Goal: Information Seeking & Learning: Learn about a topic

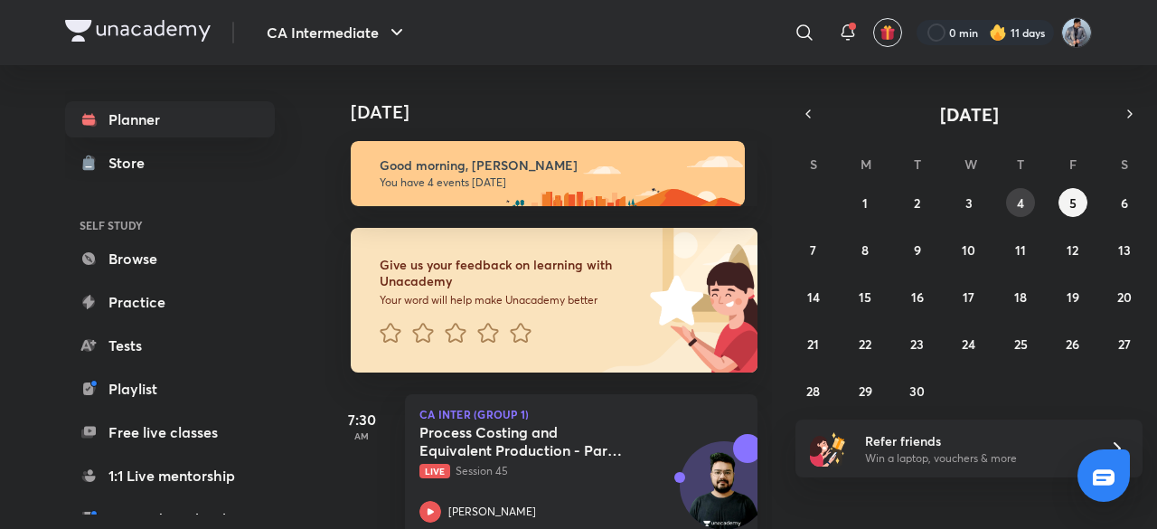
click at [1018, 203] on abbr "4" at bounding box center [1020, 202] width 7 height 17
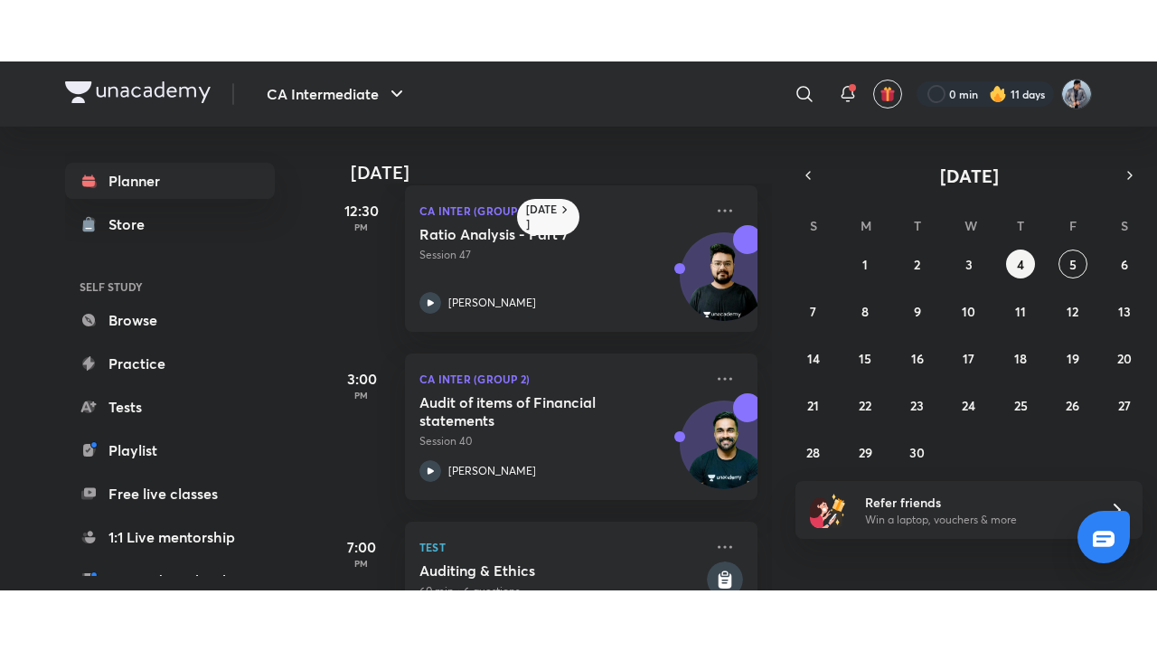
scroll to position [390, 0]
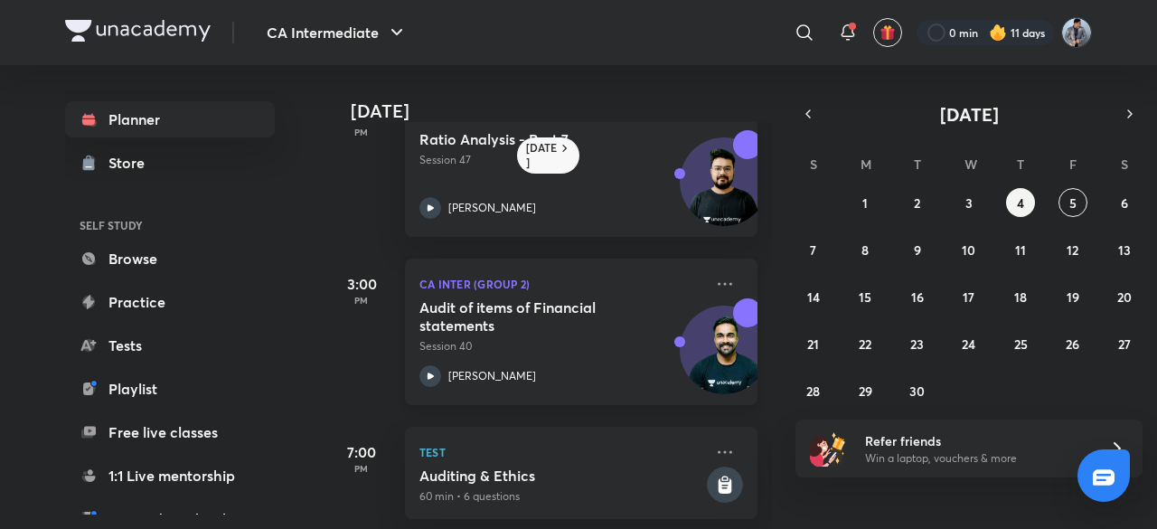
click at [579, 324] on h5 "Audit of items of Financial statements" at bounding box center [531, 316] width 225 height 36
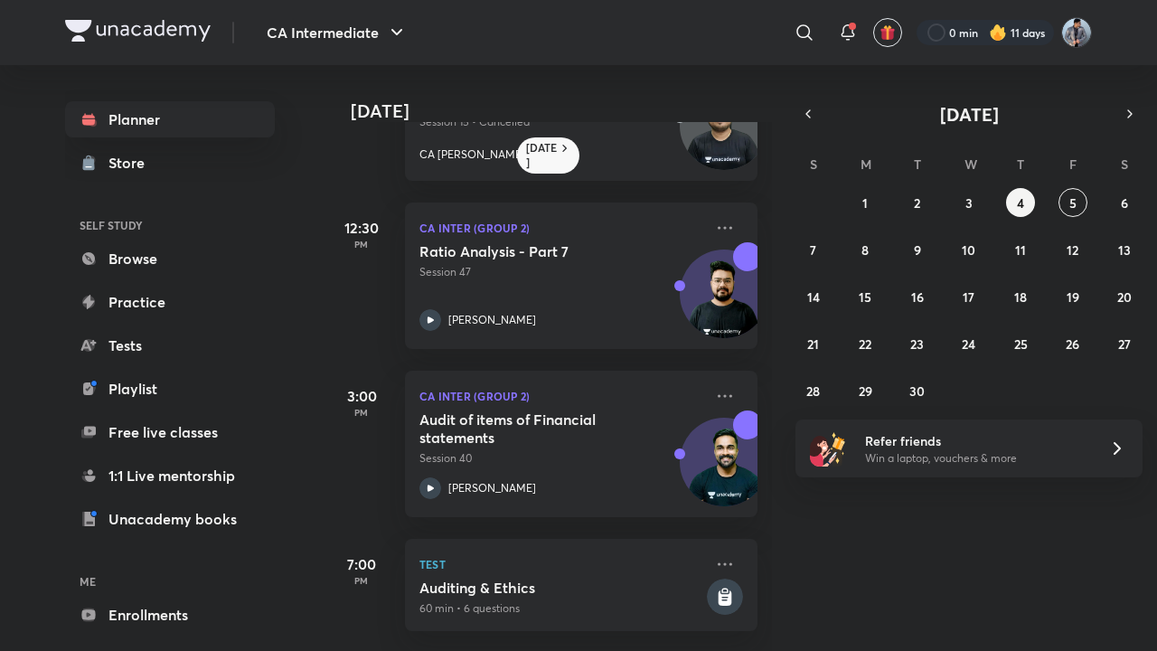
scroll to position [292, 0]
